Goal: Task Accomplishment & Management: Use online tool/utility

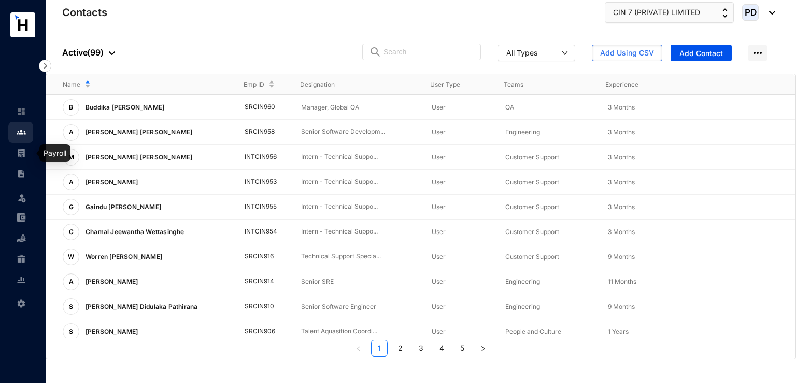
click at [21, 155] on img at bounding box center [21, 152] width 9 height 9
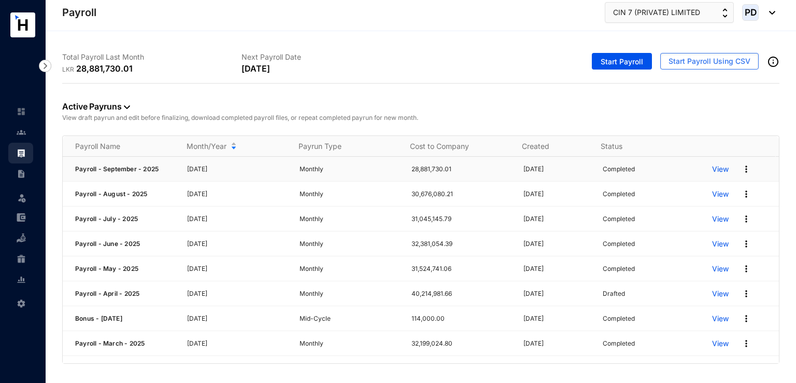
click at [741, 167] on img at bounding box center [746, 169] width 10 height 10
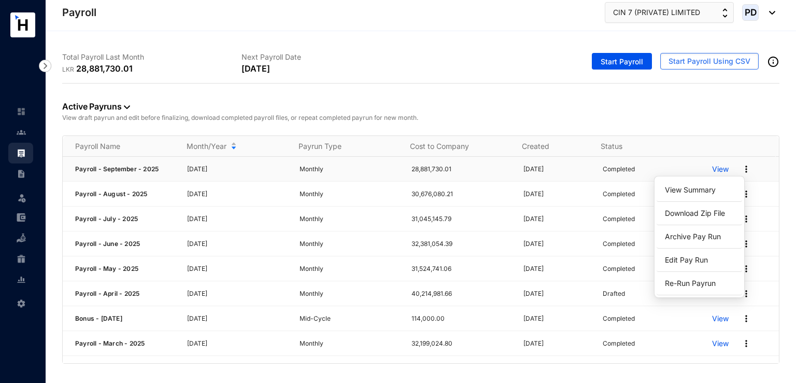
click at [712, 167] on p "View" at bounding box center [720, 169] width 17 height 10
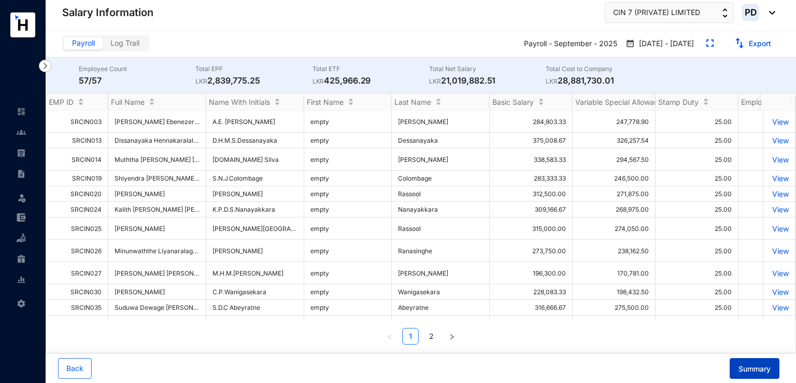
click at [751, 370] on span "Summary" at bounding box center [755, 368] width 32 height 10
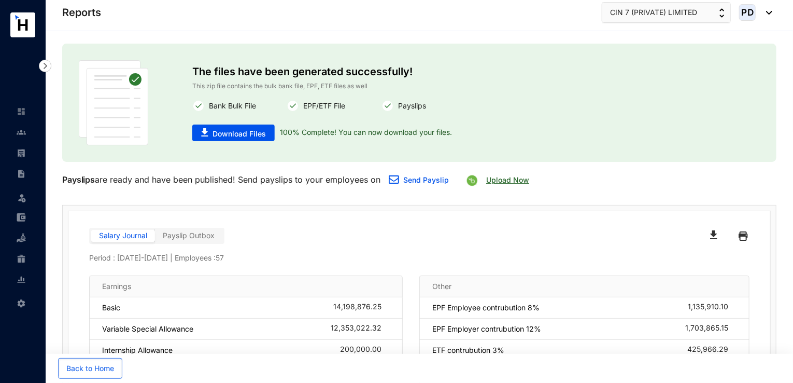
click at [504, 181] on link "Upload Now" at bounding box center [507, 179] width 43 height 9
click at [20, 153] on img at bounding box center [21, 152] width 9 height 9
